Goal: Task Accomplishment & Management: Use online tool/utility

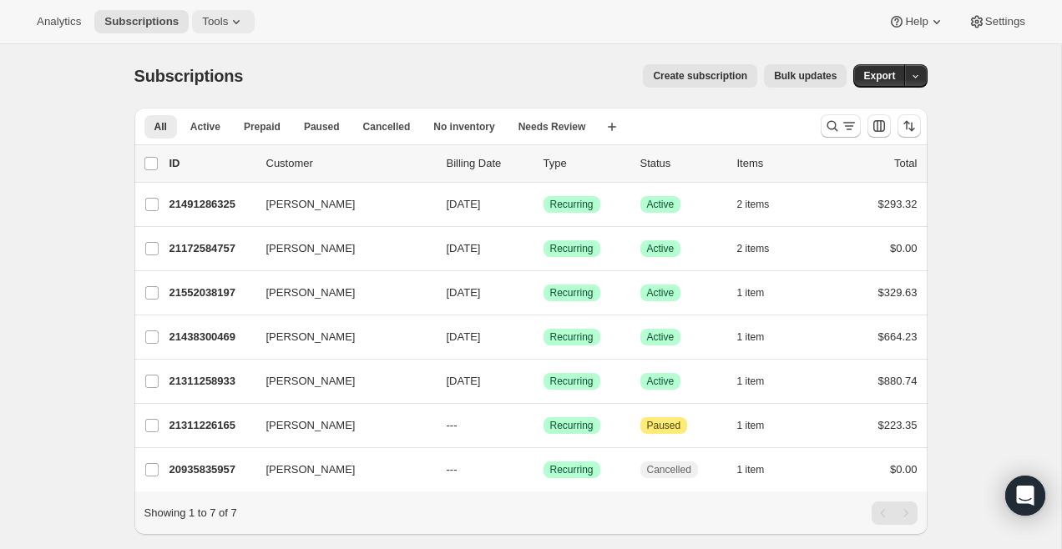
click at [219, 23] on span "Tools" at bounding box center [215, 21] width 26 height 13
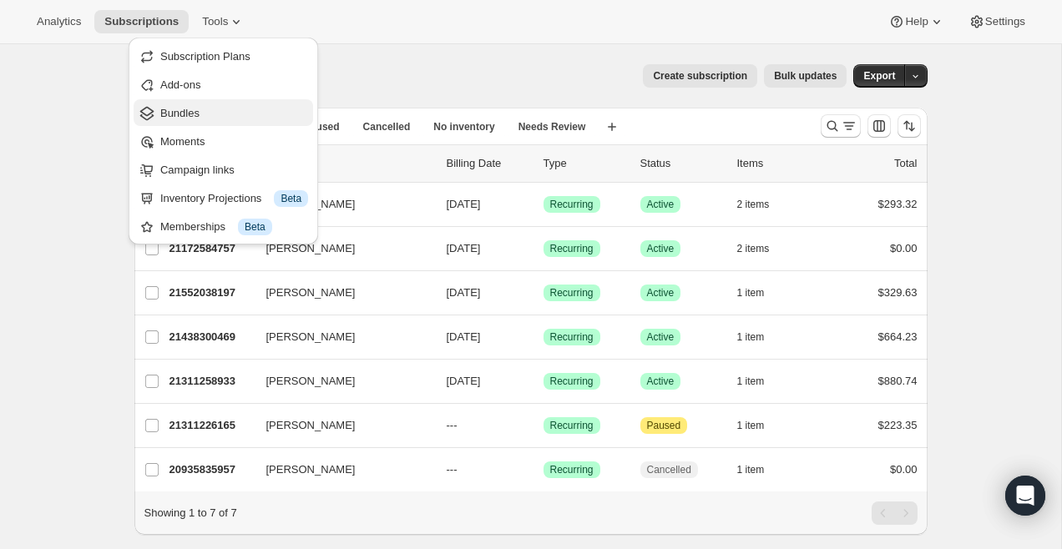
click at [218, 119] on span "Bundles" at bounding box center [234, 113] width 148 height 17
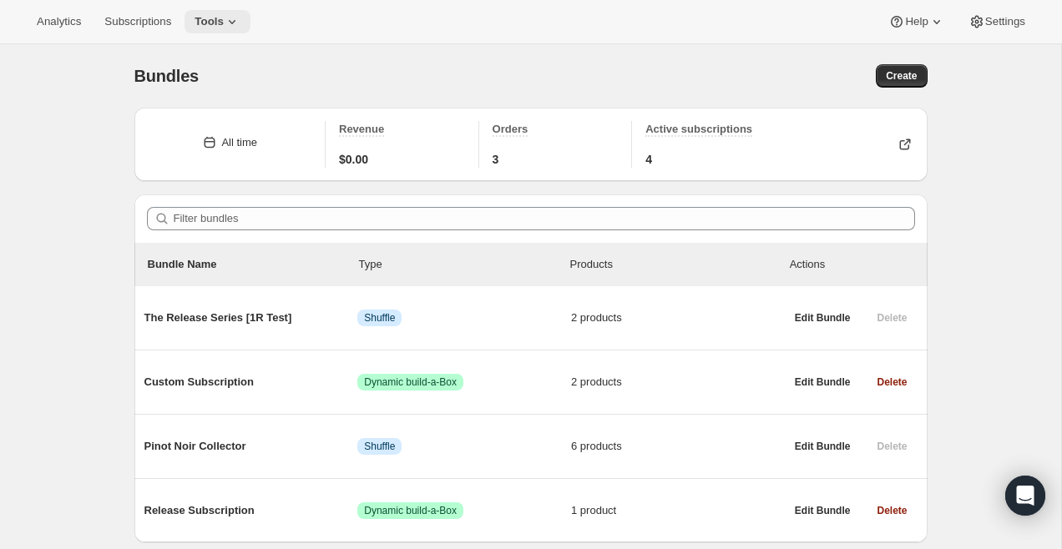
scroll to position [58, 0]
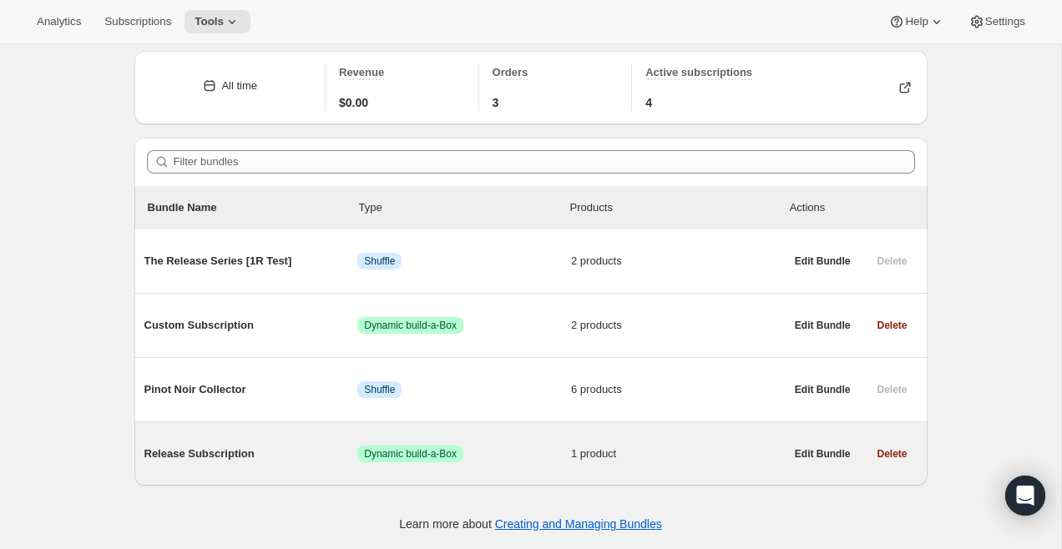
click at [207, 451] on span "Release Subscription" at bounding box center [251, 454] width 214 height 17
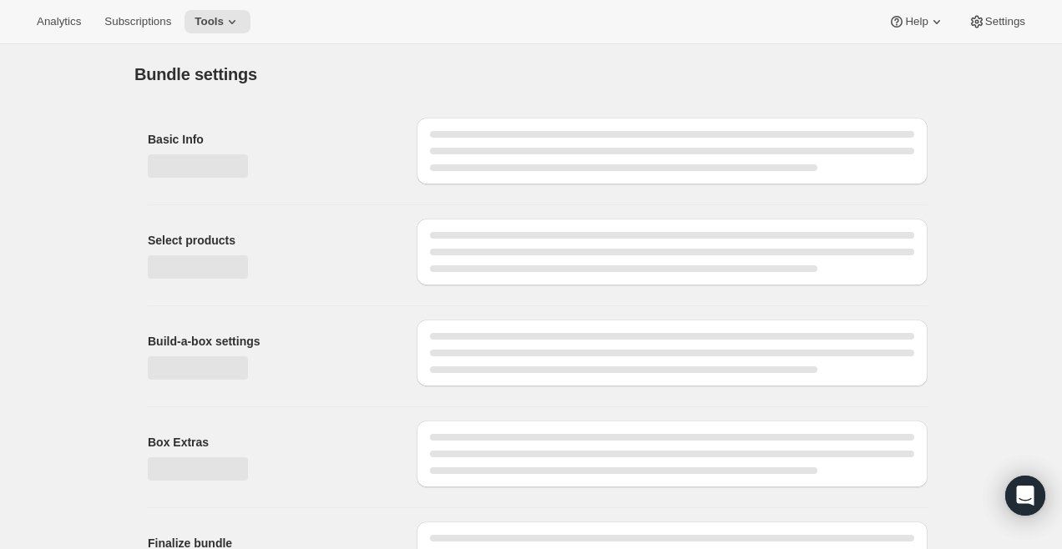
type input "Release Subscription"
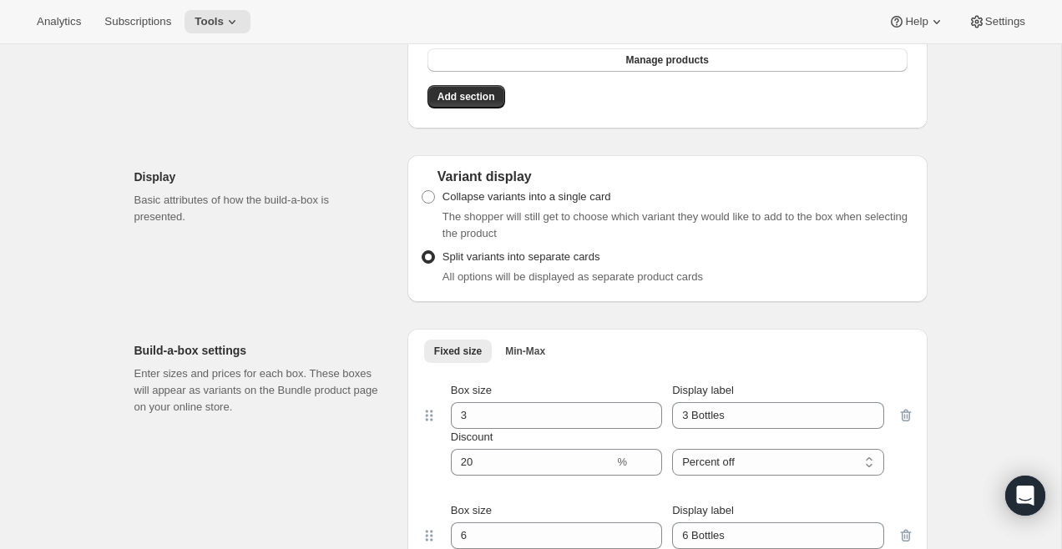
scroll to position [464, 0]
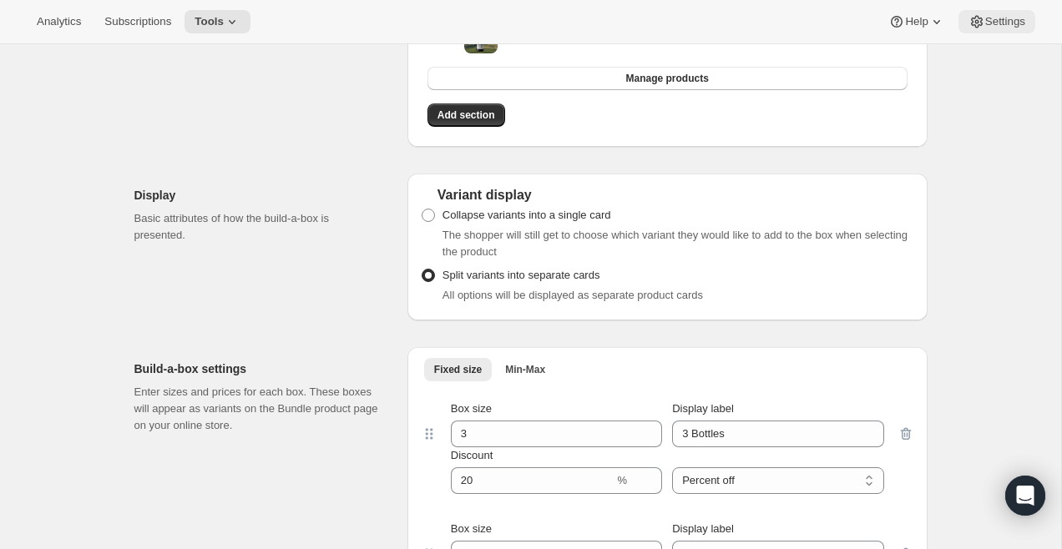
click at [1010, 28] on span "Settings" at bounding box center [1005, 21] width 40 height 13
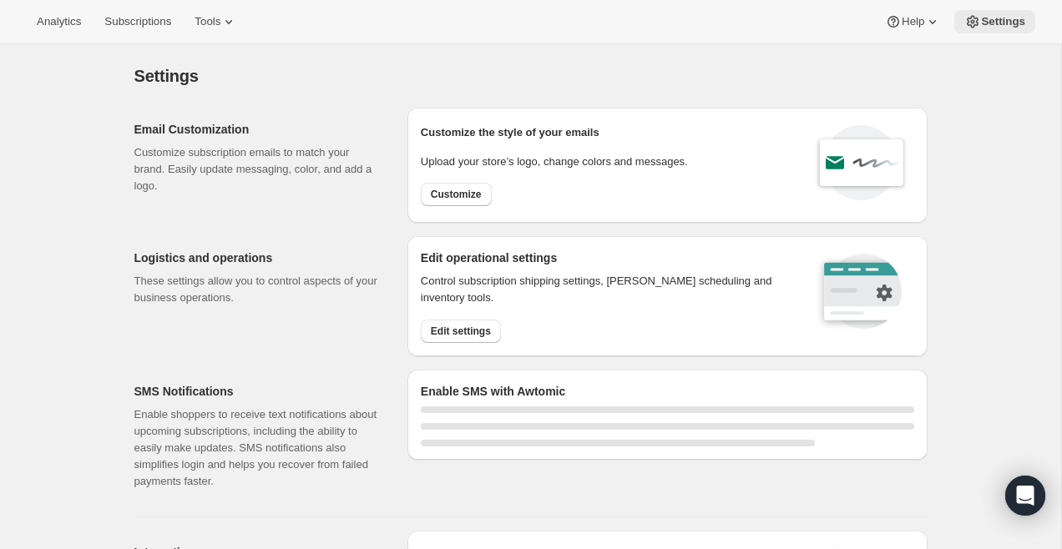
select select "22:00"
select select "09:00"
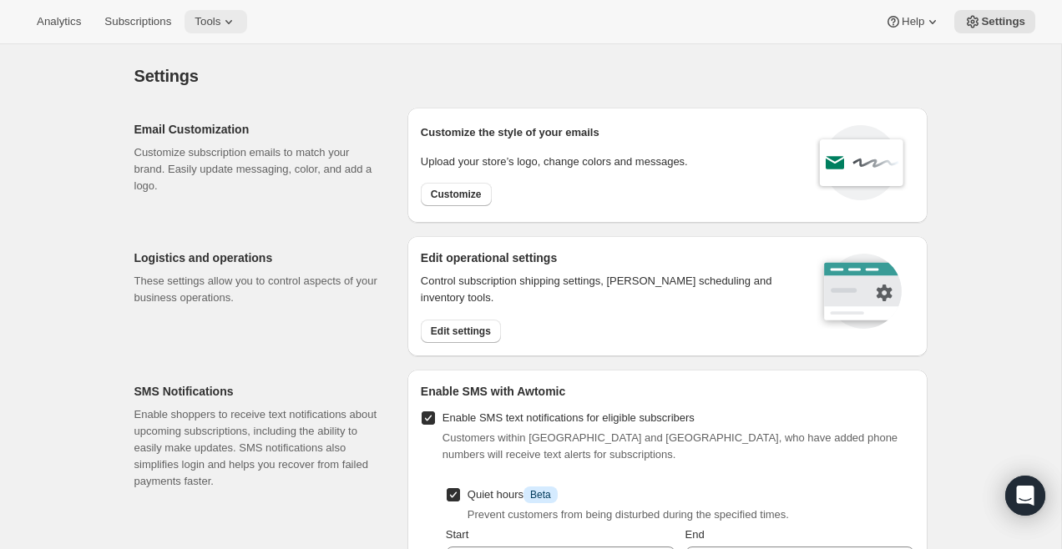
click at [220, 20] on span "Tools" at bounding box center [208, 21] width 26 height 13
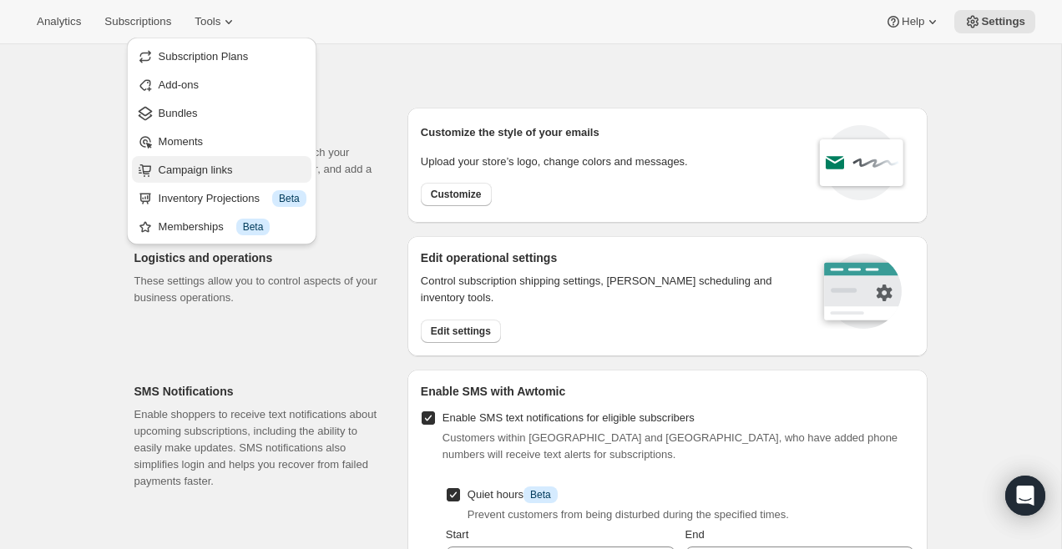
click at [235, 162] on span "Campaign links" at bounding box center [233, 170] width 148 height 17
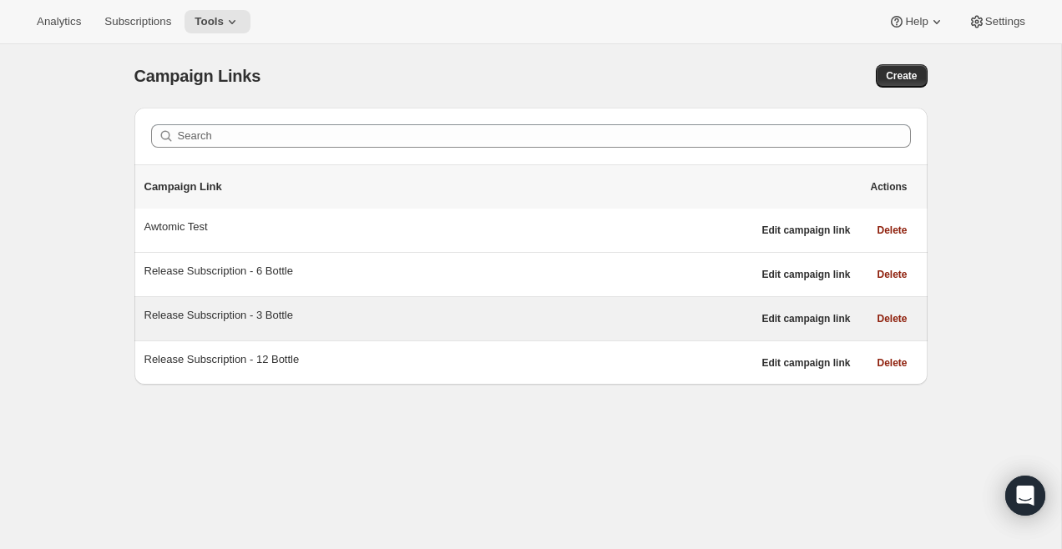
click at [519, 321] on div "Release Subscription - 3 Bottle" at bounding box center [448, 315] width 608 height 17
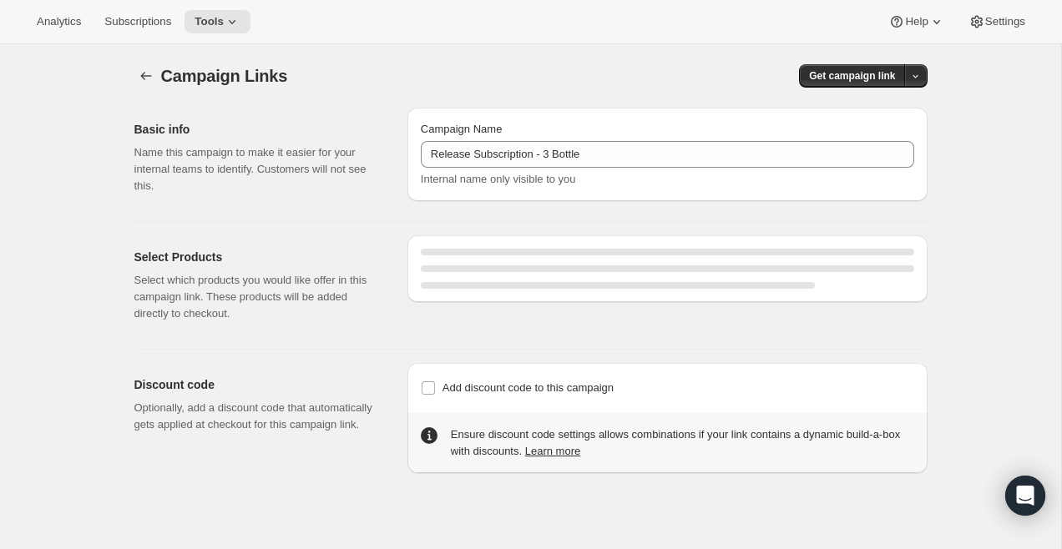
select select "gid://shopify/SellingPlan/710463488309"
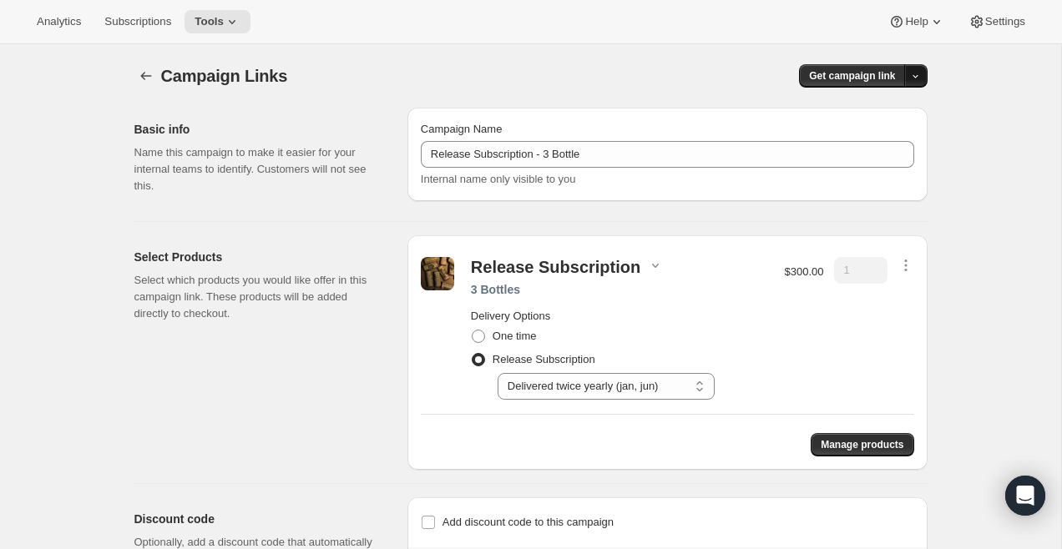
click at [917, 74] on icon "button" at bounding box center [915, 76] width 11 height 11
click at [894, 105] on span "Copy Link" at bounding box center [893, 110] width 48 height 13
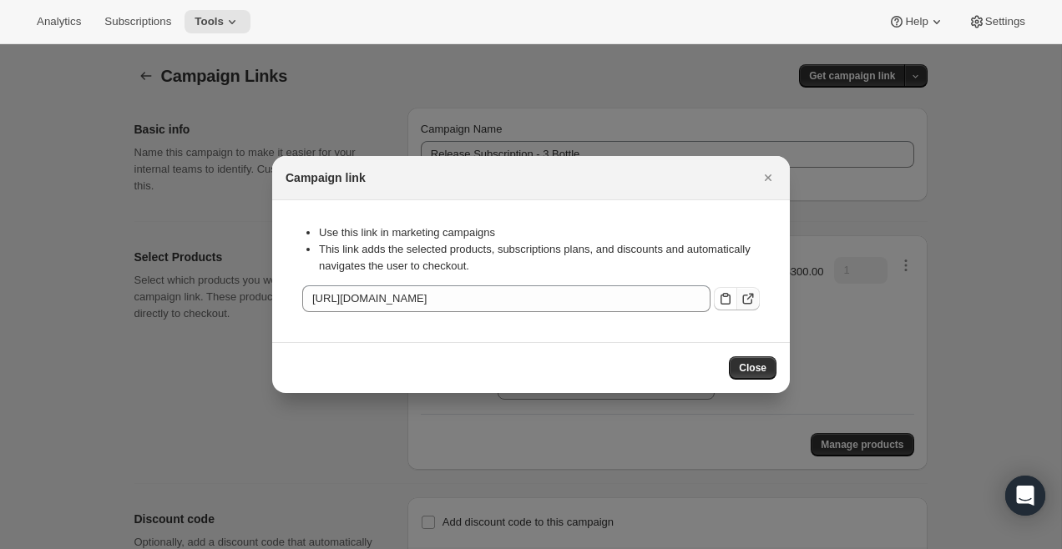
click at [744, 297] on icon ":r69:" at bounding box center [748, 299] width 17 height 17
click at [771, 174] on icon "Close" at bounding box center [768, 177] width 17 height 17
